Goal: Task Accomplishment & Management: Use online tool/utility

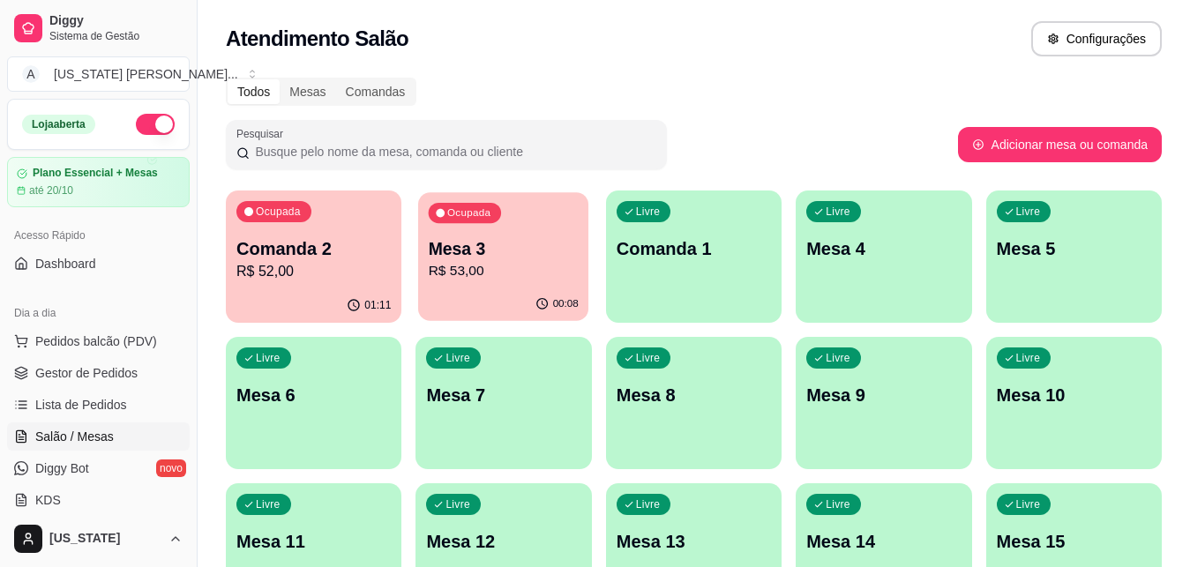
click at [498, 266] on p "R$ 53,00" at bounding box center [504, 271] width 150 height 20
click at [499, 224] on div "Ocupada Mesa 3 R$ 53,00" at bounding box center [502, 239] width 175 height 98
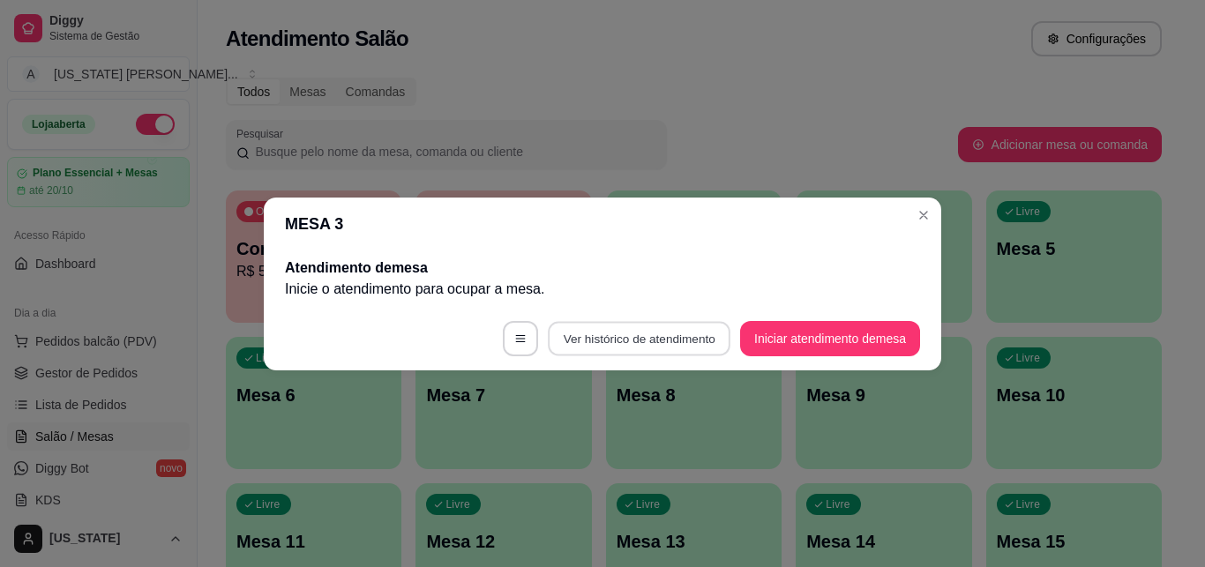
click at [619, 350] on button "Ver histórico de atendimento" at bounding box center [639, 338] width 183 height 34
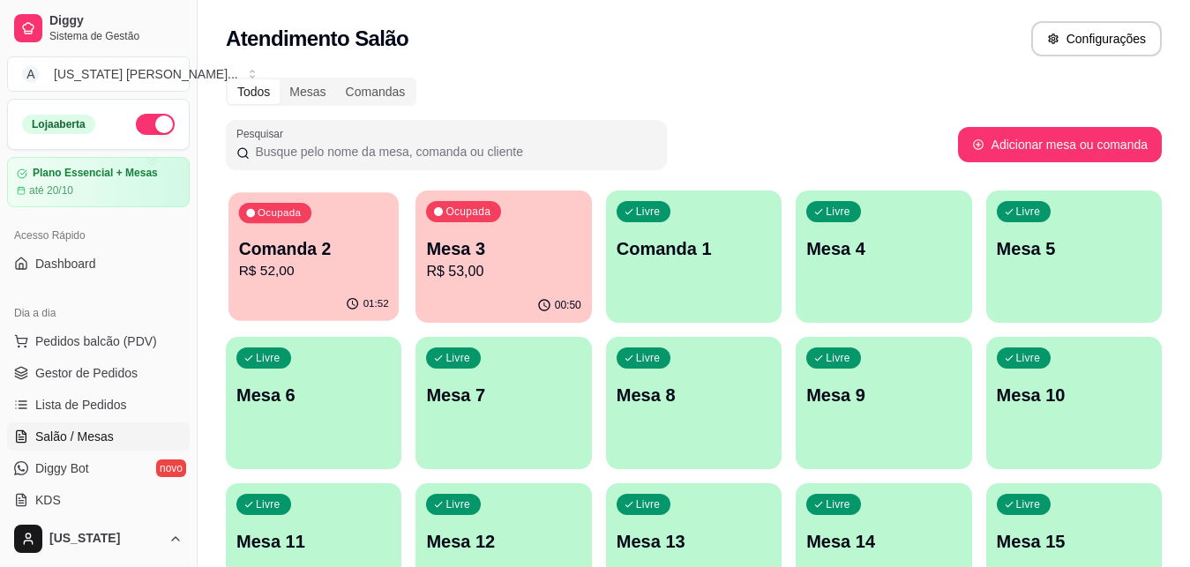
click at [280, 245] on p "Comanda 2" at bounding box center [314, 249] width 150 height 24
click at [64, 33] on span "Sistema de Gestão" at bounding box center [115, 36] width 133 height 14
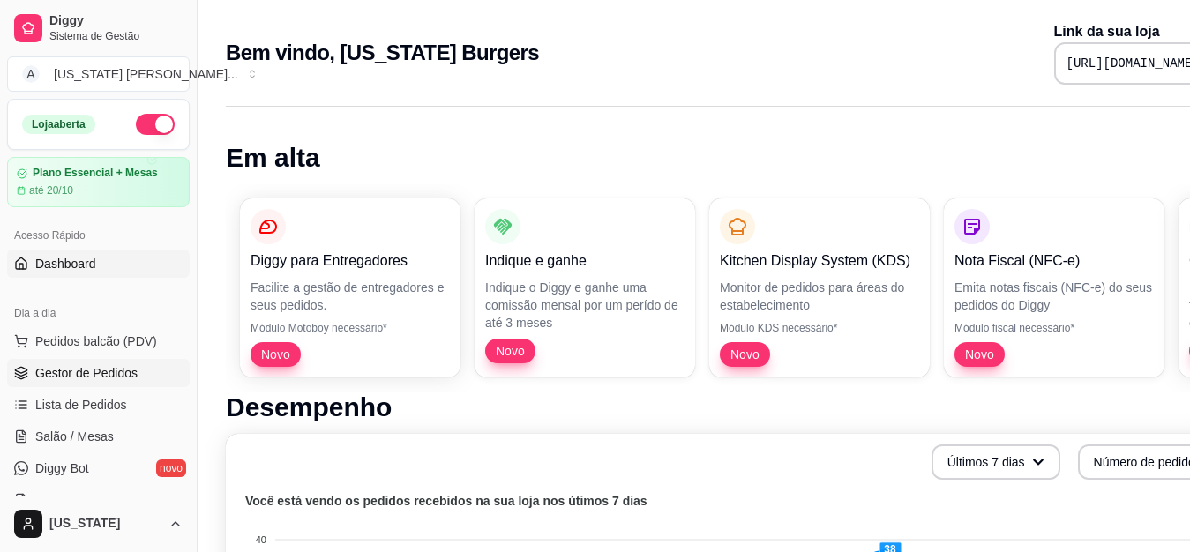
click at [83, 380] on span "Gestor de Pedidos" at bounding box center [86, 373] width 102 height 18
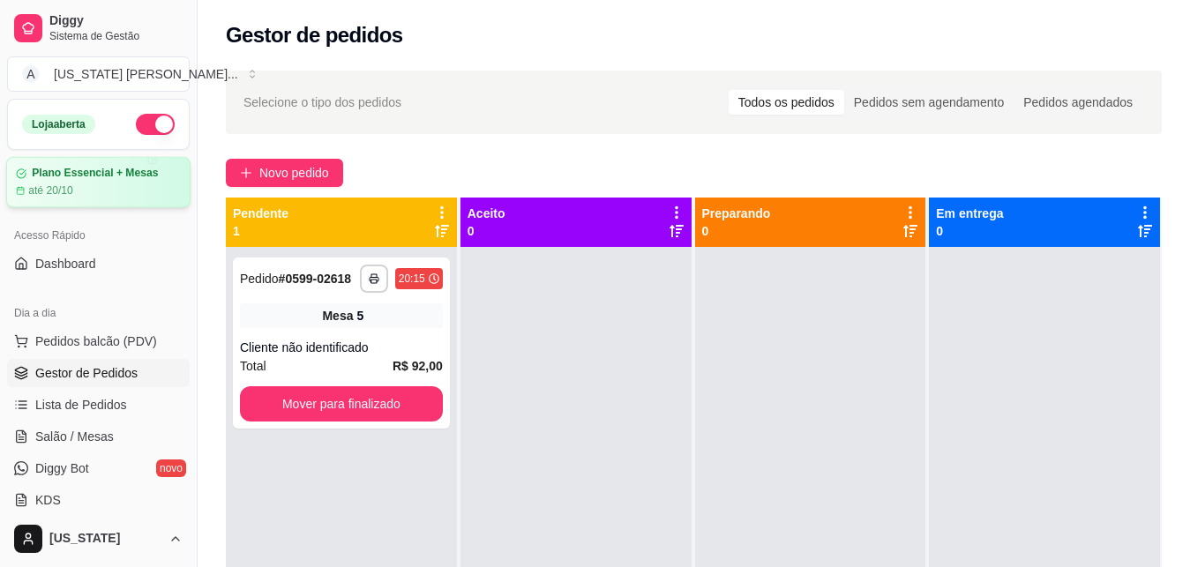
click at [122, 166] on div "Plano Essencial + Mesas até 20/10" at bounding box center [98, 182] width 184 height 51
click at [78, 434] on span "Salão / Mesas" at bounding box center [74, 437] width 78 height 18
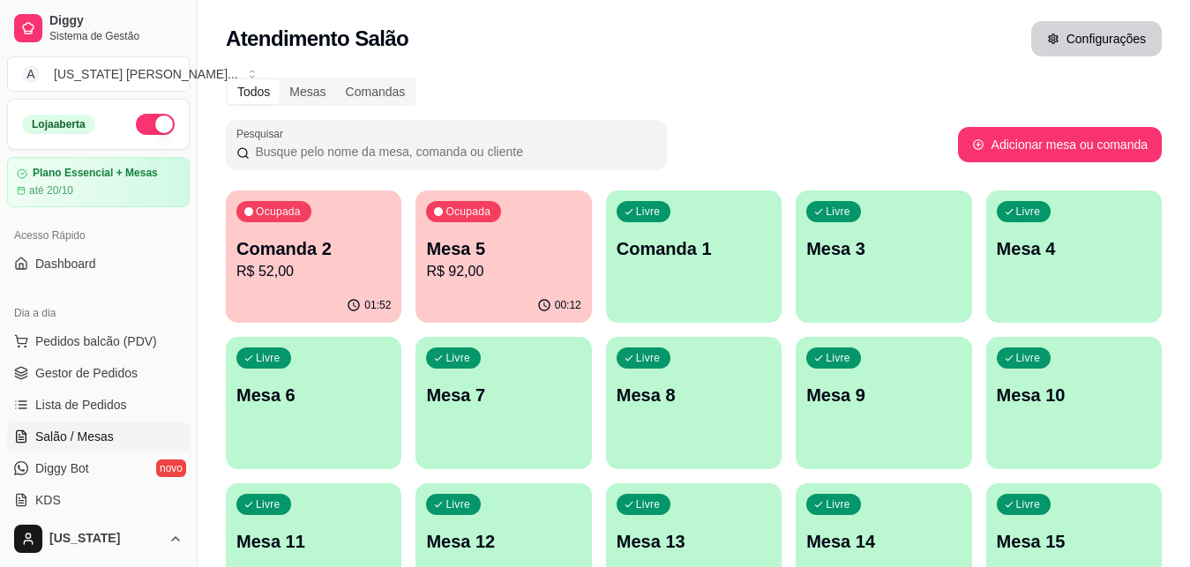
click at [1091, 34] on button "Configurações" at bounding box center [1096, 38] width 131 height 35
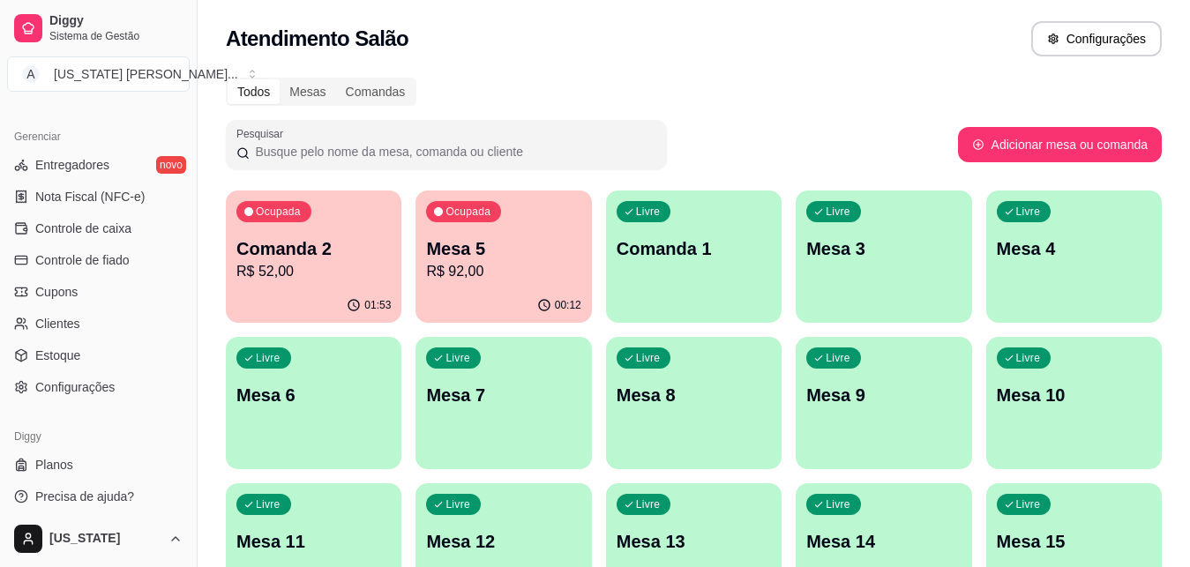
scroll to position [702, 0]
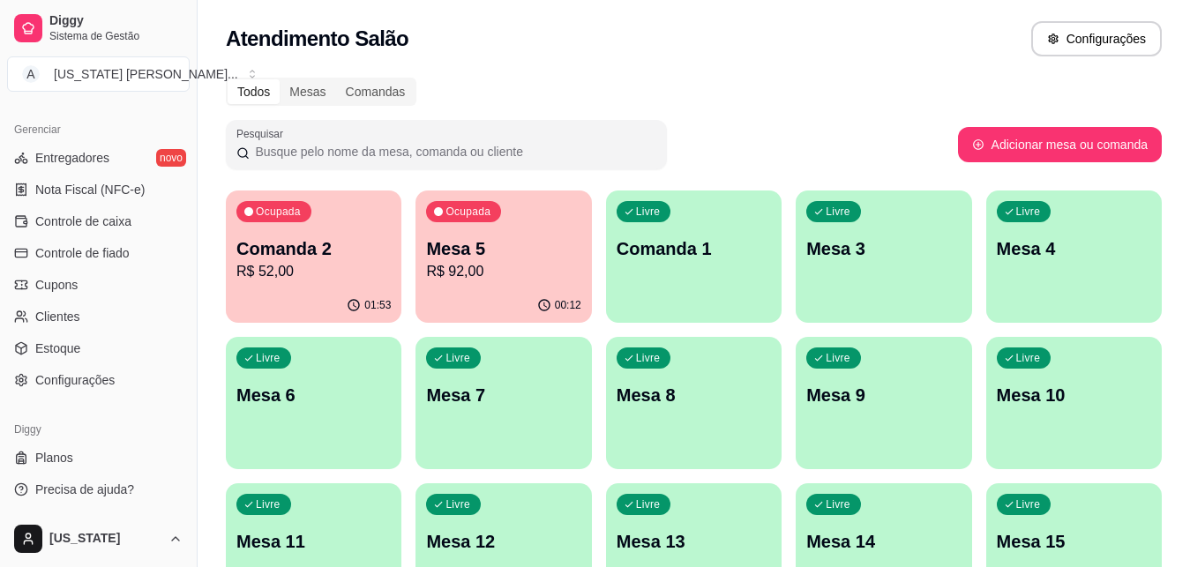
click at [175, 489] on div "Diggy Planos Precisa de ajuda?" at bounding box center [98, 459] width 197 height 102
click at [84, 386] on span "Configurações" at bounding box center [74, 380] width 79 height 18
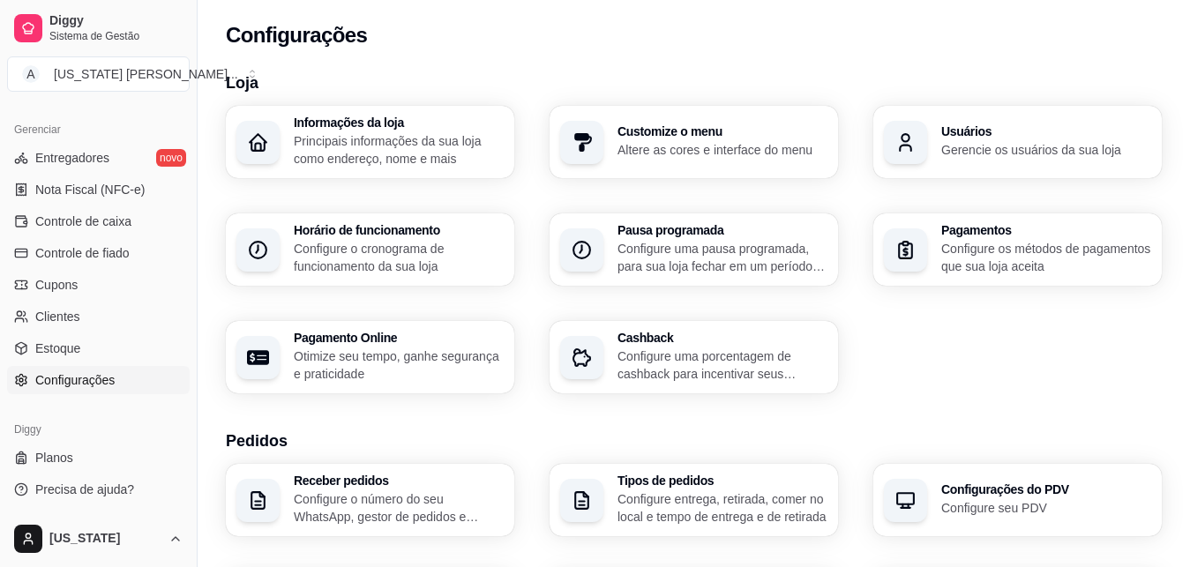
click at [364, 273] on p "Configure o cronograma de funcionamento da sua loja" at bounding box center [399, 257] width 210 height 35
click at [80, 26] on span "Diggy" at bounding box center [115, 21] width 133 height 16
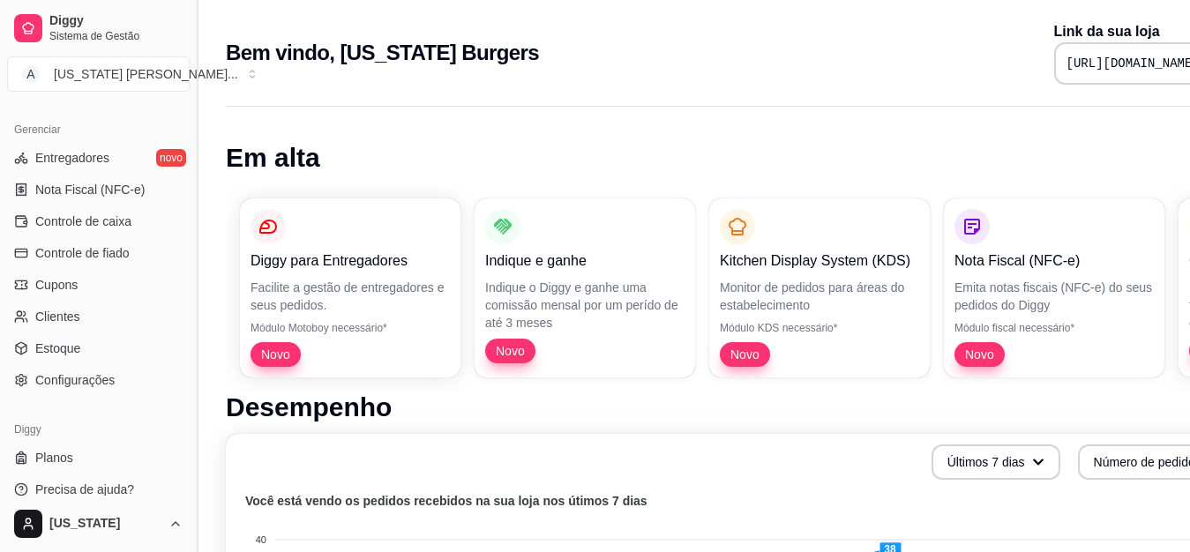
click at [195, 171] on button "Toggle Sidebar" at bounding box center [197, 276] width 14 height 552
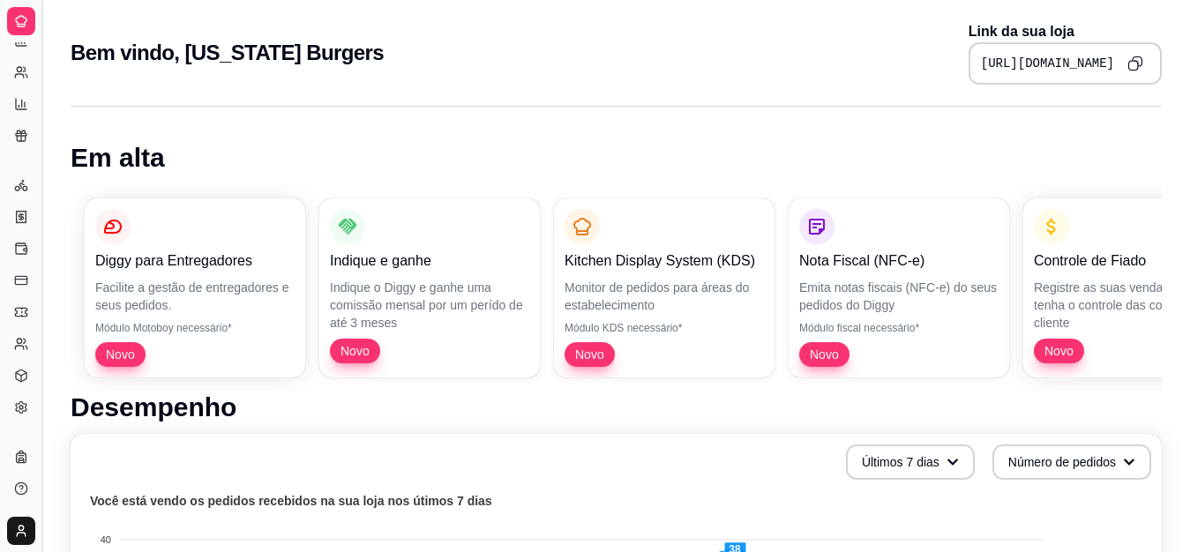
scroll to position [347, 0]
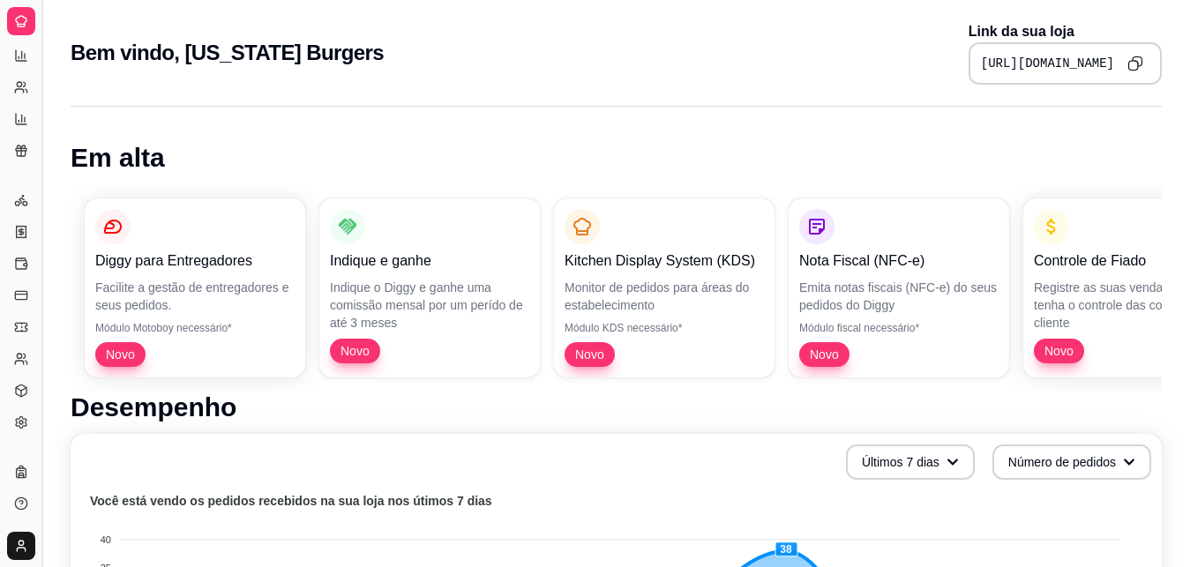
click at [36, 110] on button "Toggle Sidebar" at bounding box center [41, 283] width 14 height 567
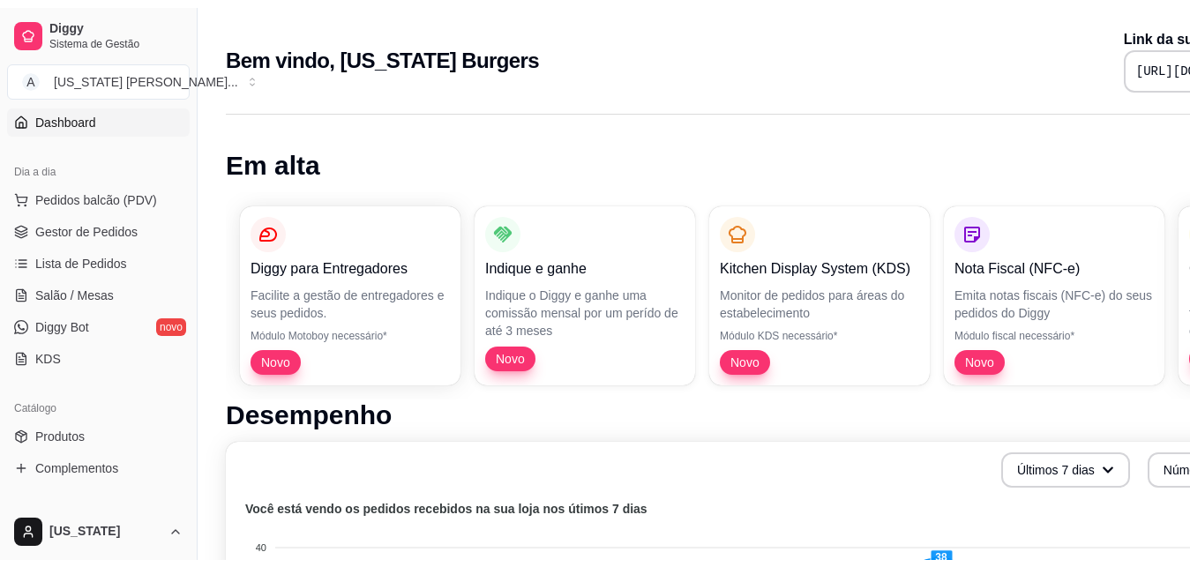
scroll to position [0, 0]
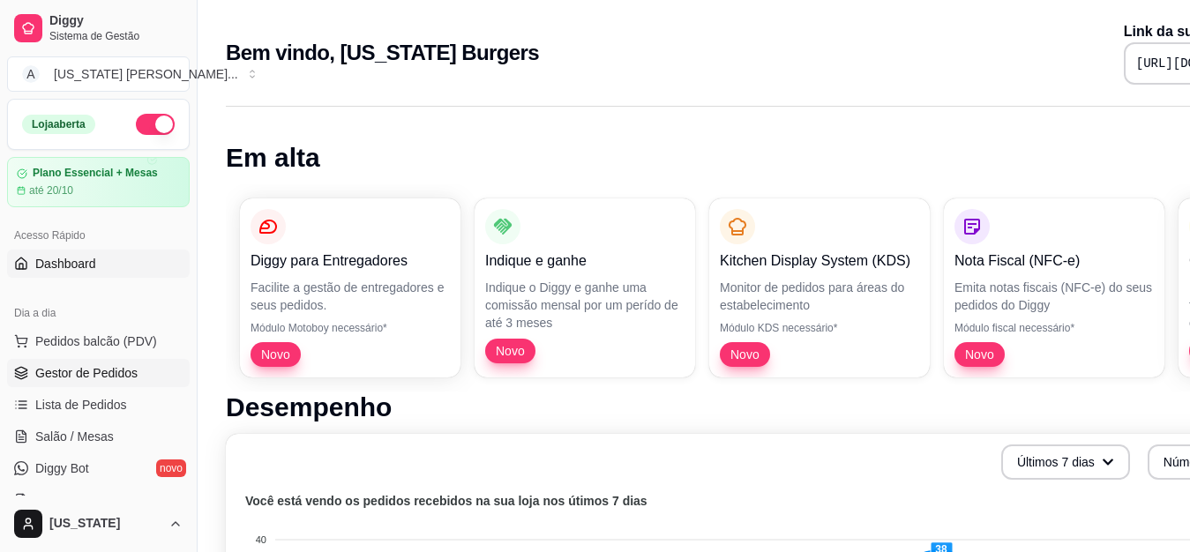
click at [96, 366] on span "Gestor de Pedidos" at bounding box center [86, 373] width 102 height 18
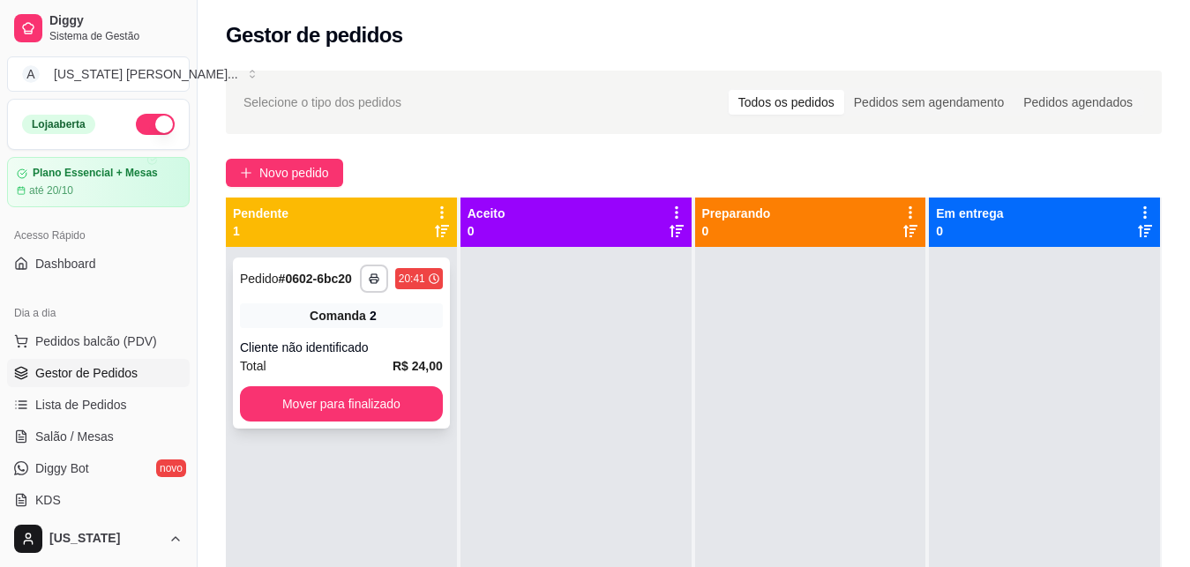
click at [426, 367] on strong "R$ 24,00" at bounding box center [417, 366] width 50 height 14
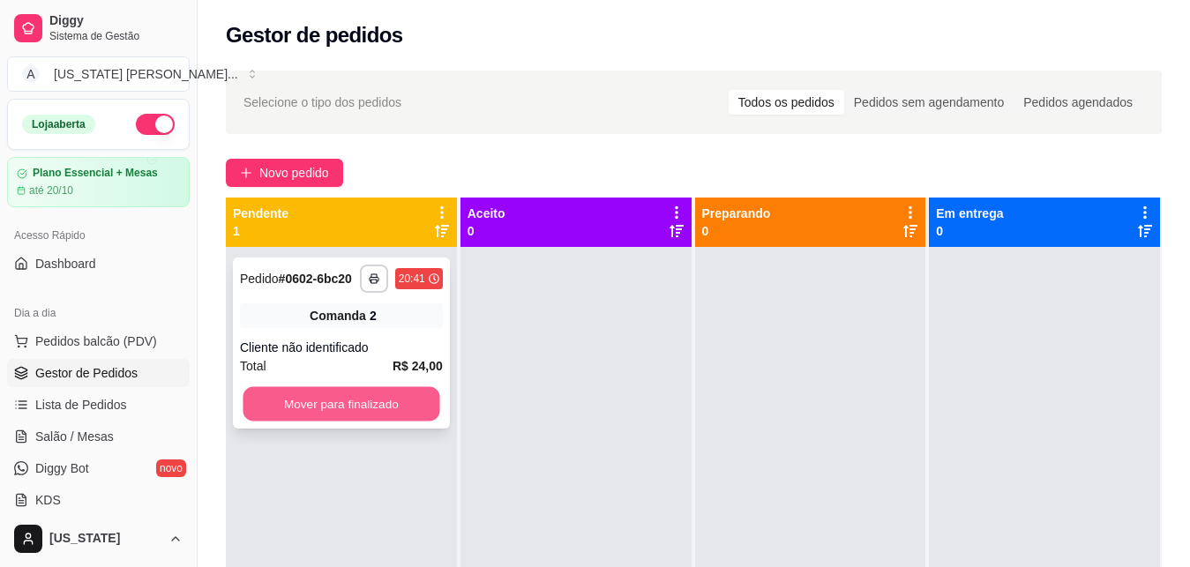
click at [293, 420] on button "Mover para finalizado" at bounding box center [341, 404] width 197 height 34
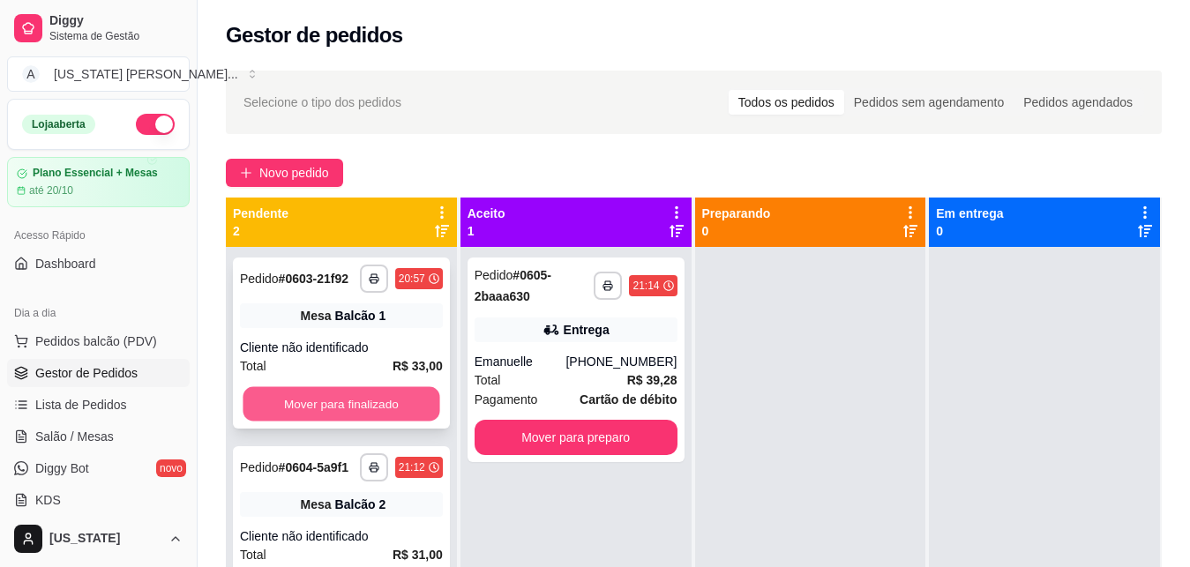
click at [386, 397] on button "Mover para finalizado" at bounding box center [341, 404] width 197 height 34
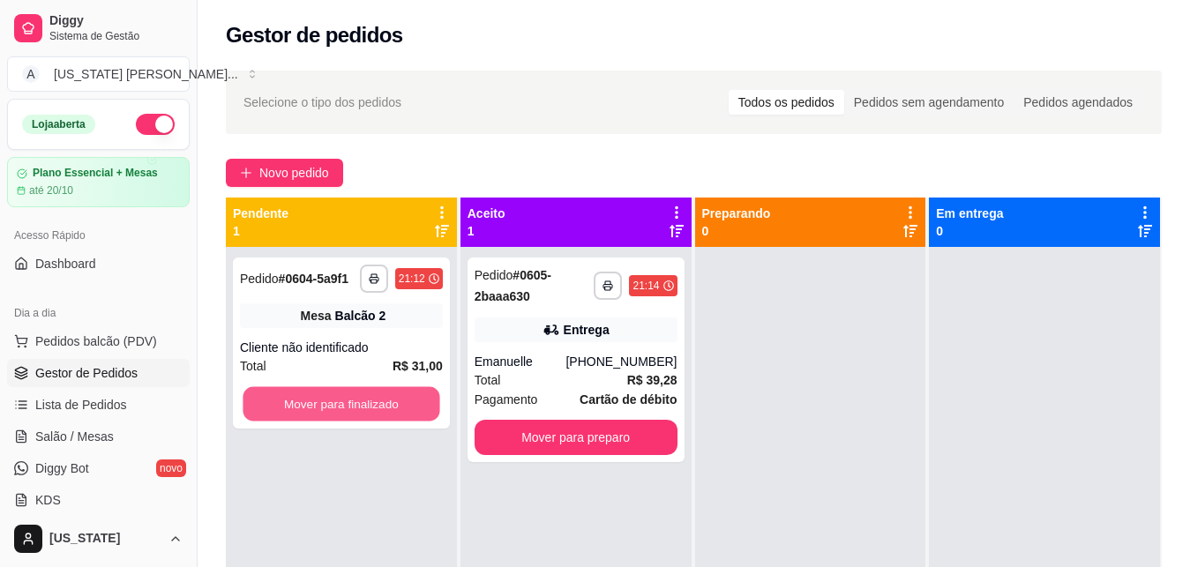
click at [386, 397] on button "Mover para finalizado" at bounding box center [341, 404] width 197 height 34
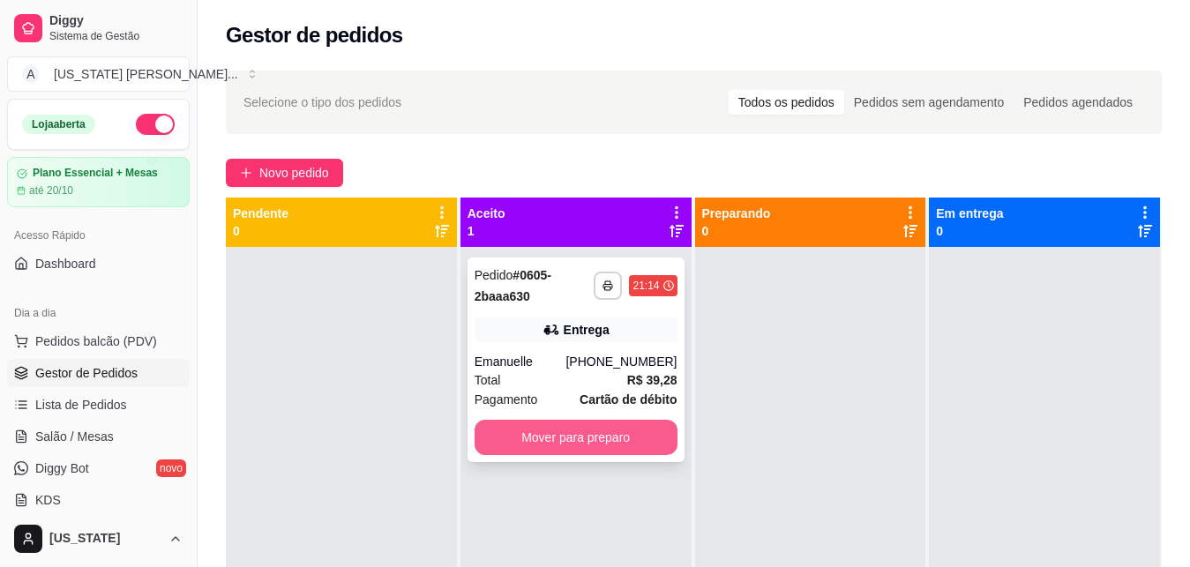
click at [503, 448] on button "Mover para preparo" at bounding box center [575, 437] width 203 height 35
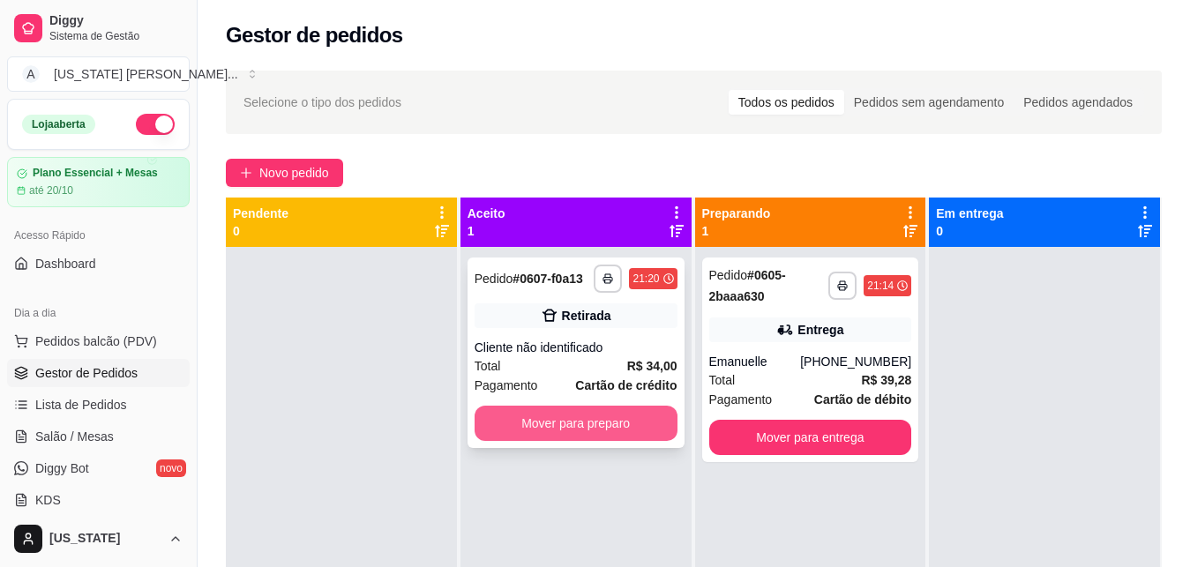
click at [541, 429] on button "Mover para preparo" at bounding box center [575, 423] width 203 height 35
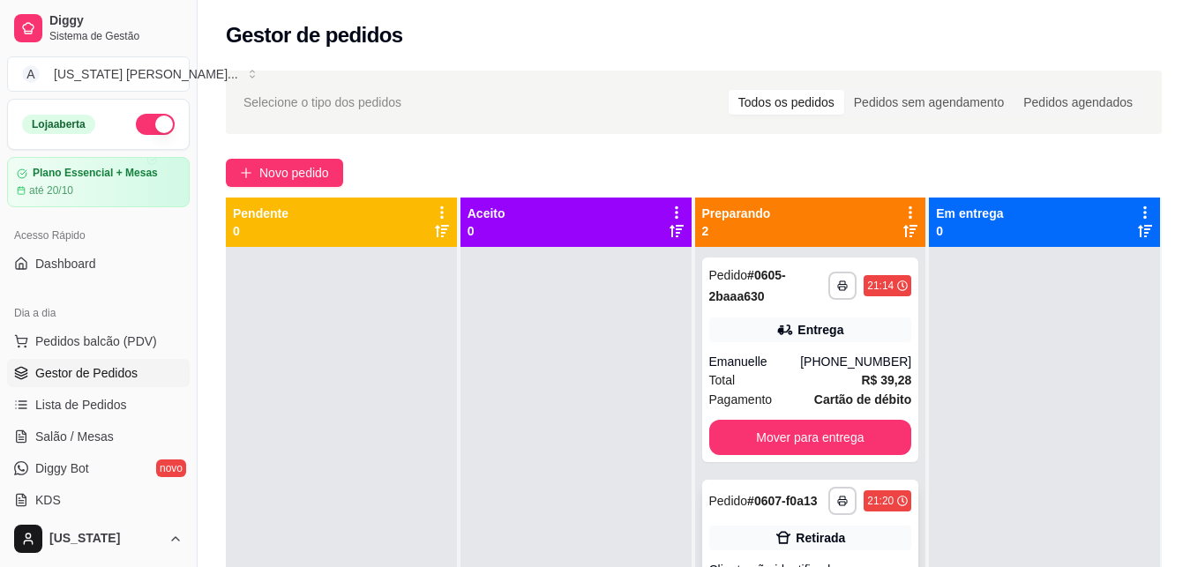
click at [750, 488] on div "**********" at bounding box center [810, 501] width 203 height 28
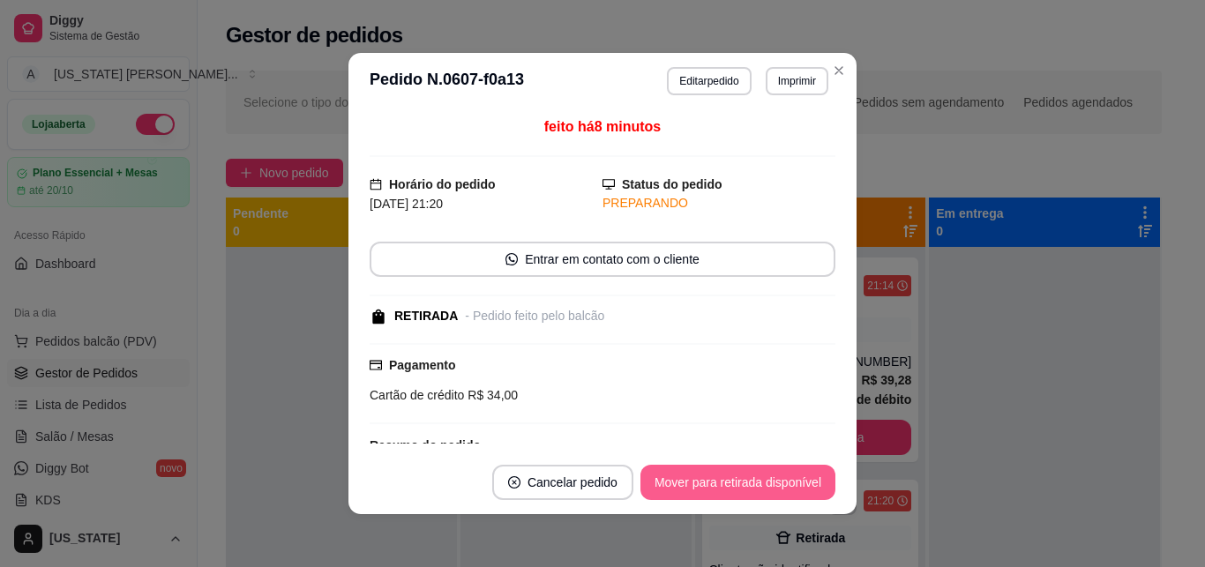
click at [735, 481] on button "Mover para retirada disponível" at bounding box center [737, 482] width 195 height 35
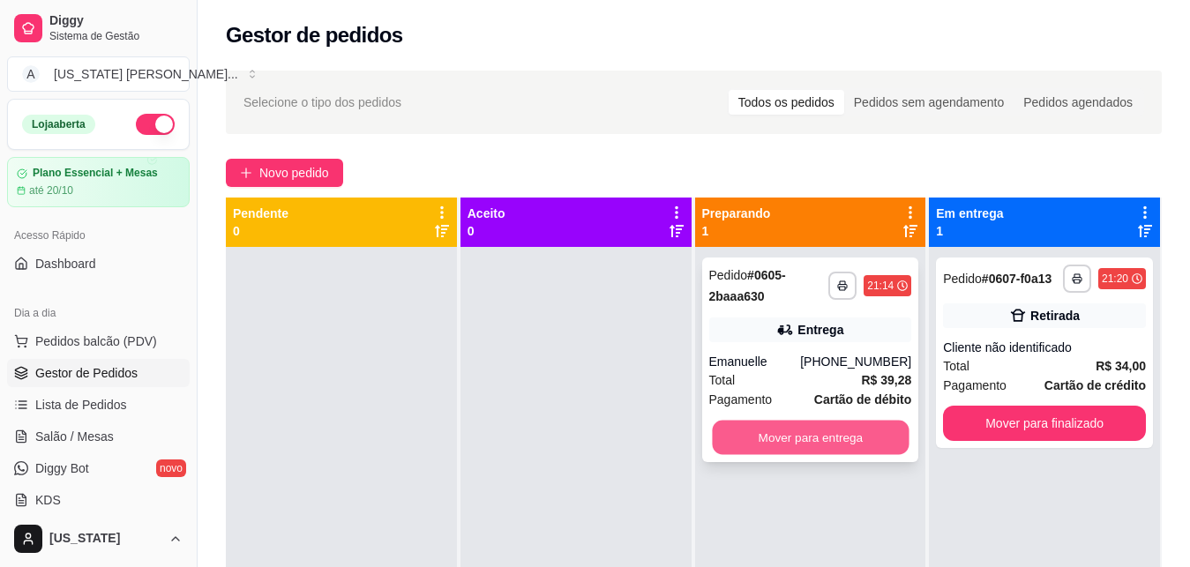
click at [779, 429] on button "Mover para entrega" at bounding box center [810, 438] width 197 height 34
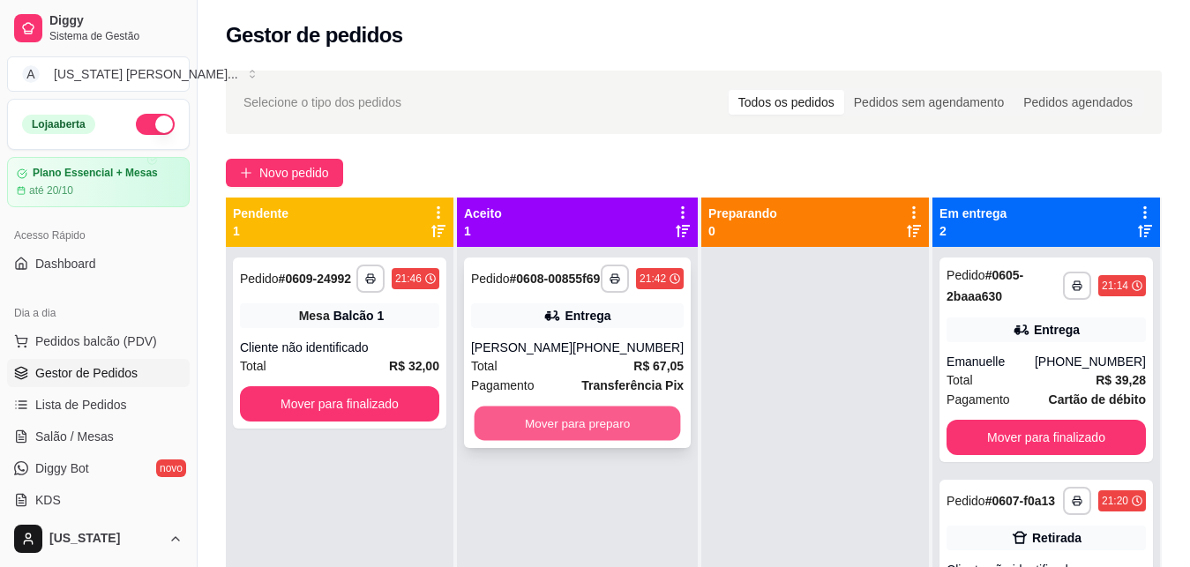
click at [537, 439] on button "Mover para preparo" at bounding box center [577, 424] width 206 height 34
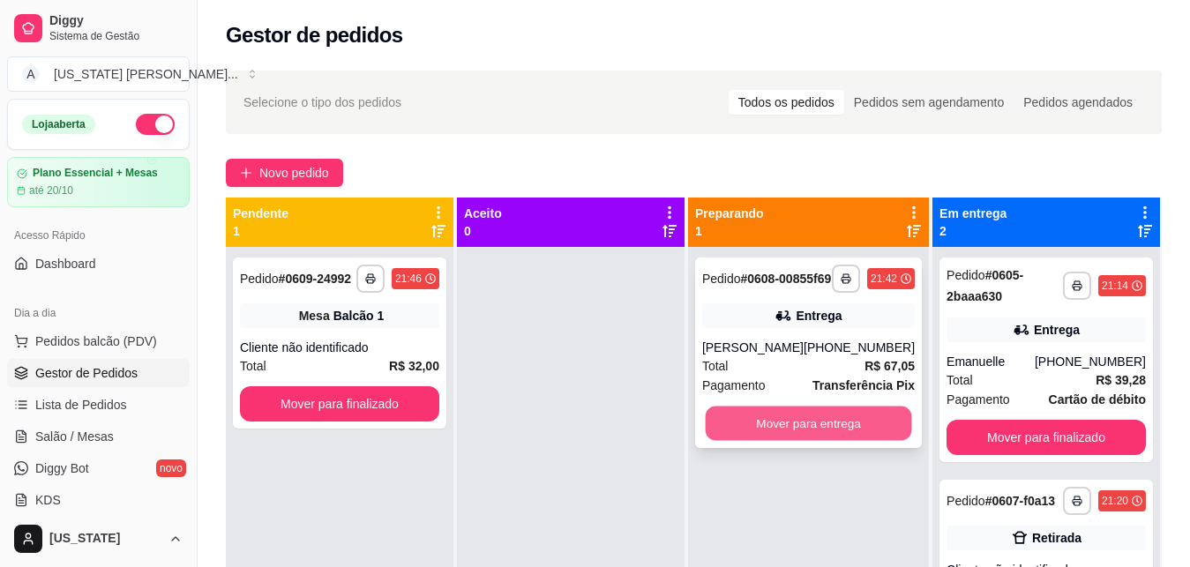
click at [775, 441] on button "Mover para entrega" at bounding box center [808, 424] width 206 height 34
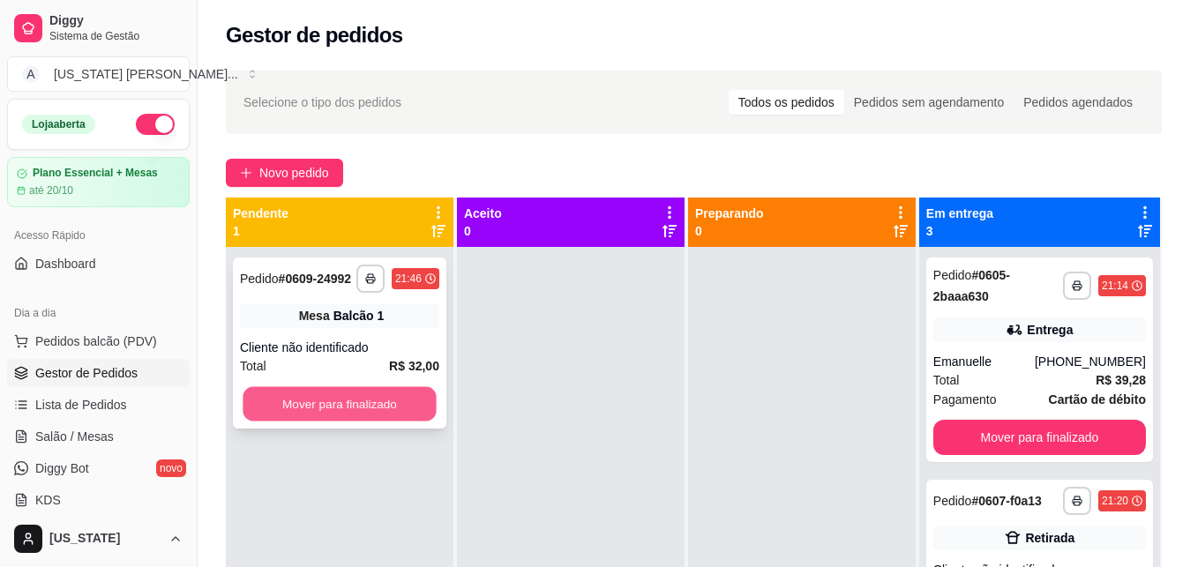
click at [376, 397] on button "Mover para finalizado" at bounding box center [339, 404] width 193 height 34
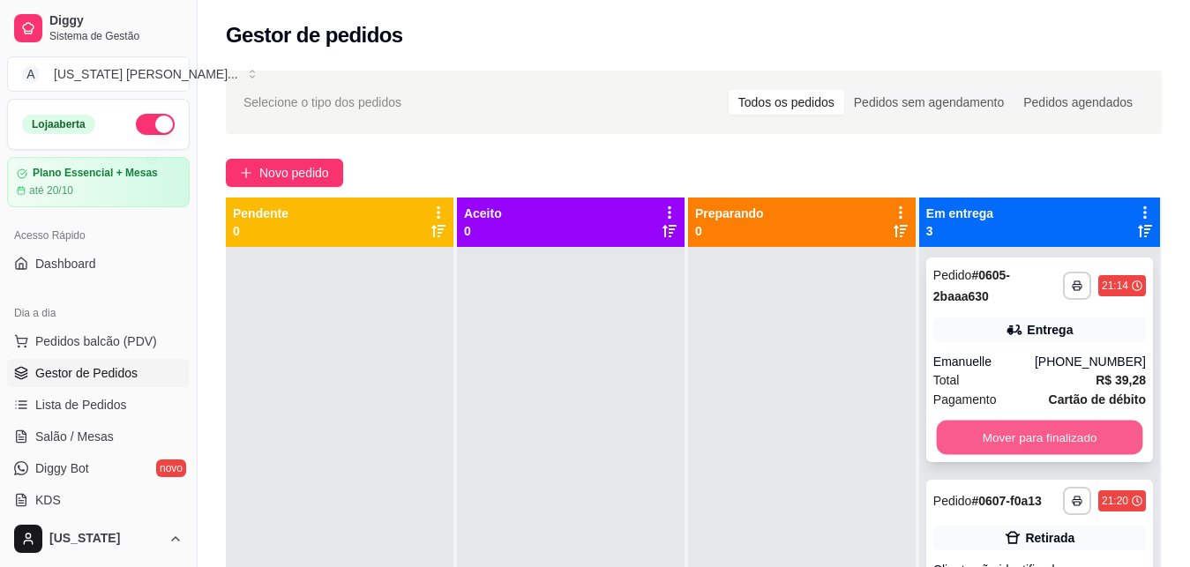
click at [995, 446] on button "Mover para finalizado" at bounding box center [1039, 438] width 206 height 34
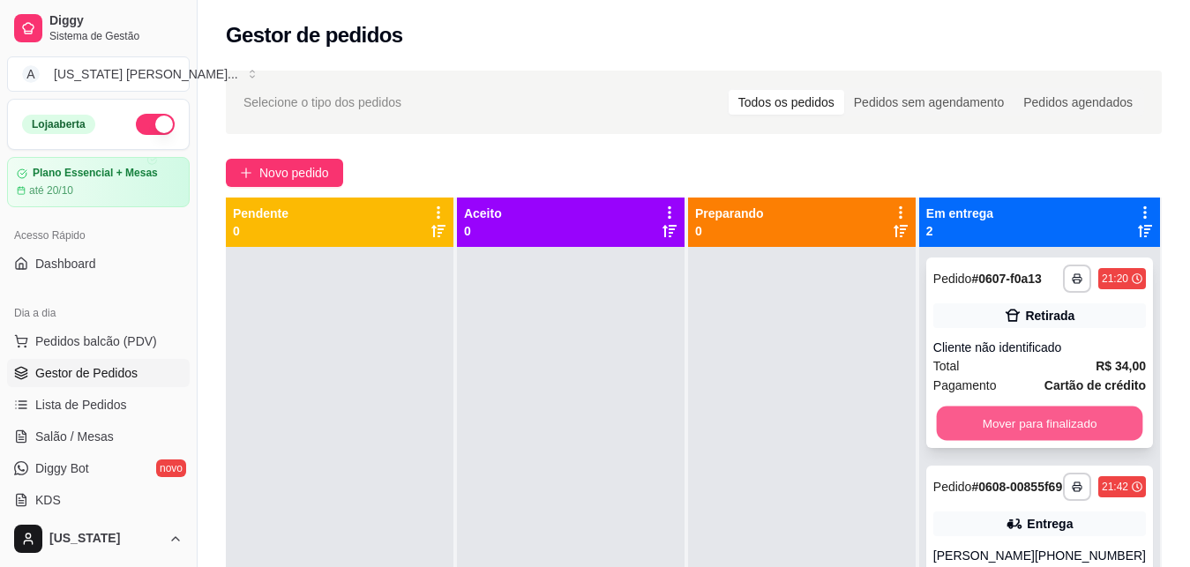
click at [985, 429] on button "Mover para finalizado" at bounding box center [1039, 424] width 206 height 34
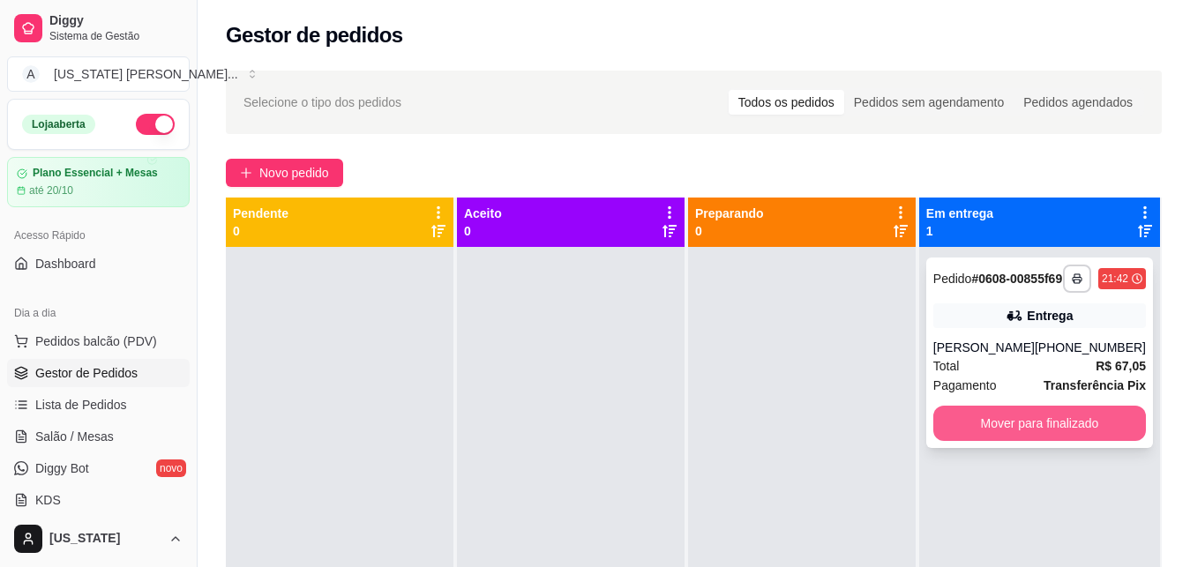
click at [989, 436] on button "Mover para finalizado" at bounding box center [1039, 423] width 213 height 35
